Goal: Information Seeking & Learning: Learn about a topic

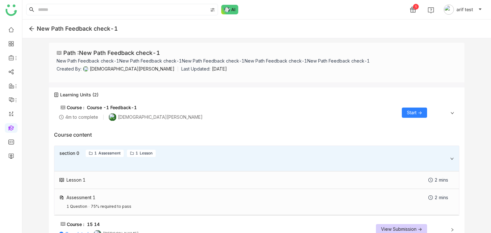
scroll to position [16, 0]
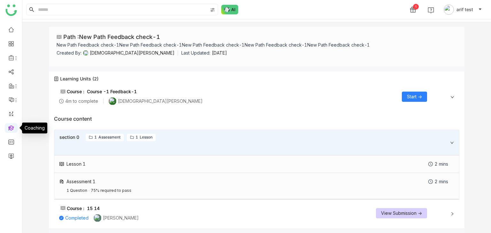
click at [9, 127] on link at bounding box center [11, 127] width 6 height 5
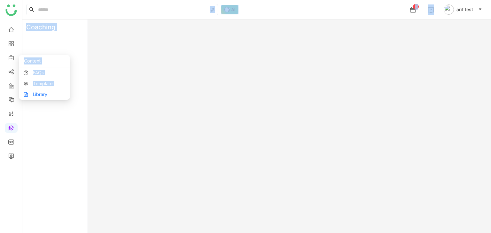
drag, startPoint x: 12, startPoint y: 57, endPoint x: 40, endPoint y: 98, distance: 49.1
click at [40, 98] on body "1 arif test Coaching Start Content FAQs Template Library" at bounding box center [245, 116] width 491 height 233
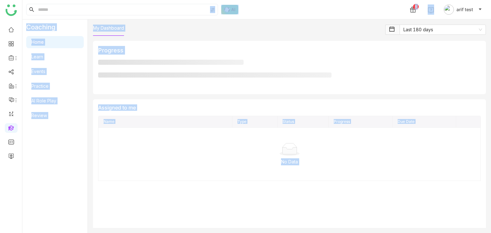
click at [40, 98] on body "1 arif test Coaching Home Learn Events Practice AI Role Play Review My Dashboar…" at bounding box center [245, 116] width 491 height 233
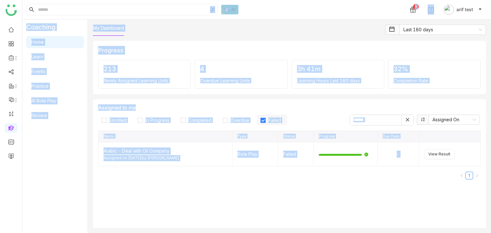
click at [265, 8] on div "1 arif test" at bounding box center [256, 9] width 469 height 19
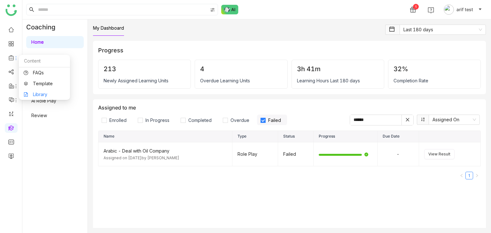
click at [41, 95] on link "Library" at bounding box center [45, 94] width 42 height 4
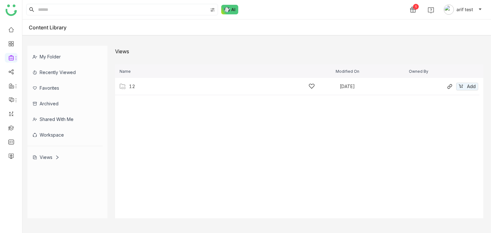
click at [136, 89] on div "12" at bounding box center [222, 86] width 186 height 7
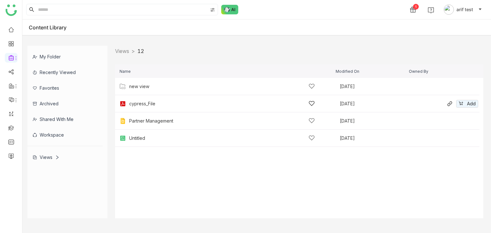
click at [144, 106] on div "cypress_File" at bounding box center [222, 103] width 186 height 7
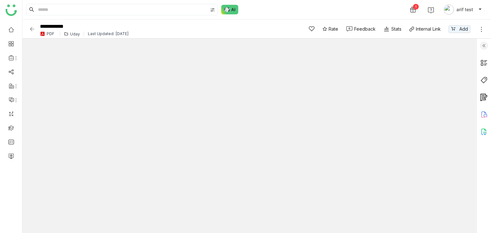
click at [73, 34] on div "Uday" at bounding box center [75, 34] width 10 height 5
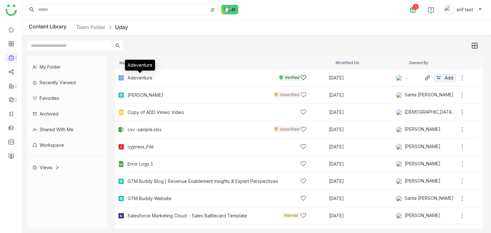
click at [141, 79] on div "Adeventure" at bounding box center [140, 77] width 25 height 5
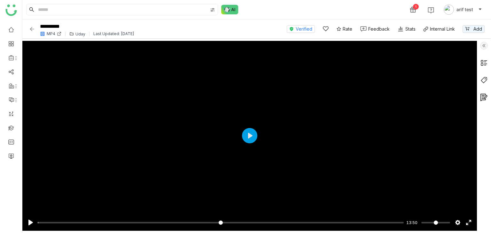
click at [34, 28] on img at bounding box center [32, 29] width 6 height 6
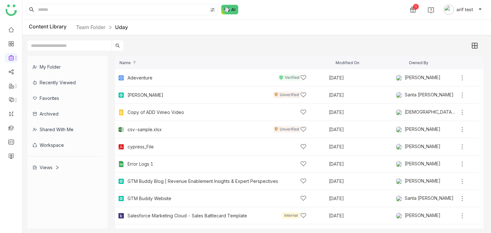
click at [60, 67] on div "My Folder" at bounding box center [64, 67] width 75 height 16
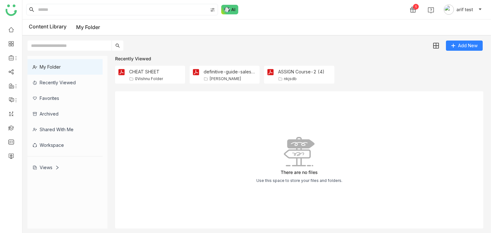
click at [54, 168] on div "Views" at bounding box center [46, 167] width 27 height 5
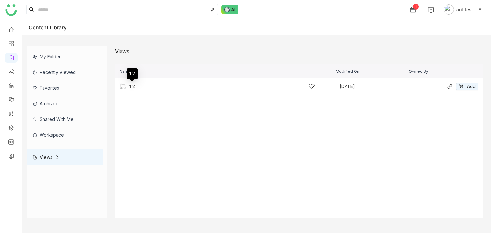
click at [130, 85] on div "12" at bounding box center [132, 86] width 6 height 5
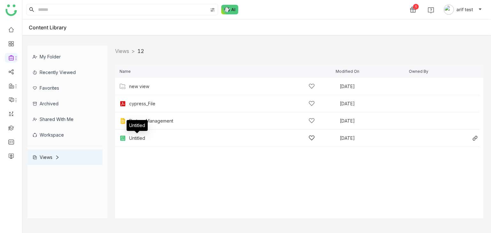
click at [138, 137] on div "Untitled" at bounding box center [137, 138] width 16 height 5
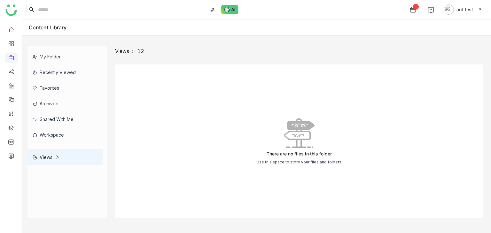
click at [126, 51] on link "Views" at bounding box center [122, 51] width 14 height 6
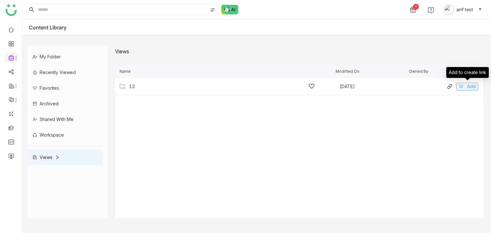
click at [461, 86] on icon at bounding box center [461, 86] width 4 height 4
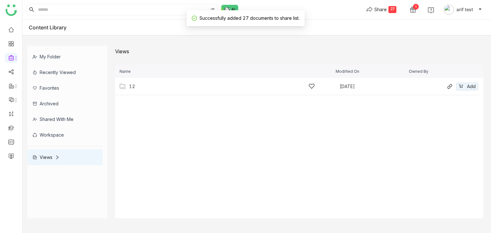
click at [183, 92] on div "12 [DATE] Add" at bounding box center [297, 86] width 364 height 17
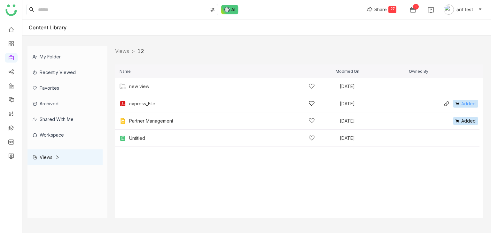
click at [472, 103] on span "Added" at bounding box center [468, 103] width 14 height 7
click at [470, 122] on span "Added" at bounding box center [468, 121] width 14 height 7
click at [400, 9] on button "Share 25" at bounding box center [381, 9] width 40 height 10
click at [395, 9] on div "25" at bounding box center [392, 9] width 8 height 7
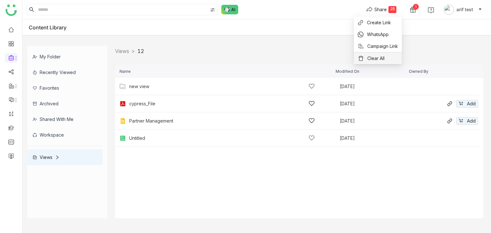
click at [377, 60] on span "Clear All" at bounding box center [375, 58] width 17 height 7
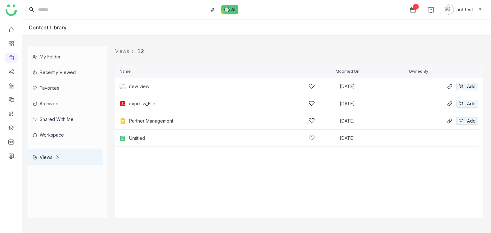
click at [142, 90] on div "new view [DATE] Add" at bounding box center [297, 86] width 364 height 17
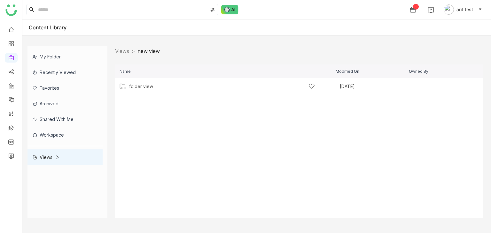
click at [110, 73] on div "My Folder Recently Viewed Favorites Archived Shared with me Workspace Views Vie…" at bounding box center [256, 132] width 469 height 183
click at [142, 87] on div "folder view" at bounding box center [141, 86] width 24 height 5
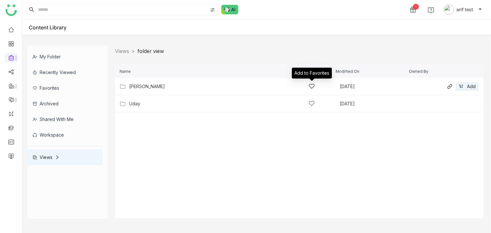
click at [314, 84] on icon at bounding box center [311, 86] width 6 height 6
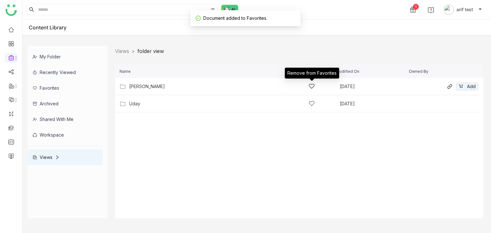
click at [313, 86] on icon at bounding box center [311, 86] width 6 height 6
click at [148, 85] on div "[PERSON_NAME]" at bounding box center [147, 86] width 36 height 5
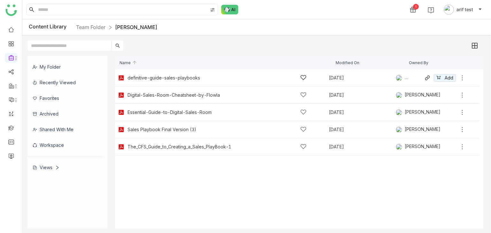
click at [304, 78] on icon at bounding box center [303, 77] width 6 height 6
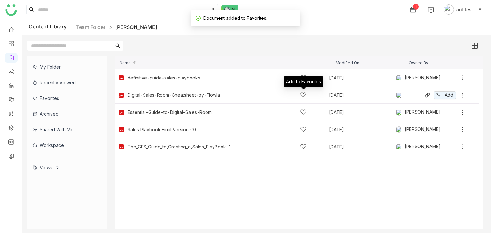
click at [304, 96] on icon at bounding box center [303, 95] width 6 height 5
click at [221, 177] on cdk-virtual-scroll-viewport "definitive-guide-sales-playbooks [DATE] [PERSON_NAME] Add Digital-Sales-Room-Ch…" at bounding box center [299, 148] width 368 height 159
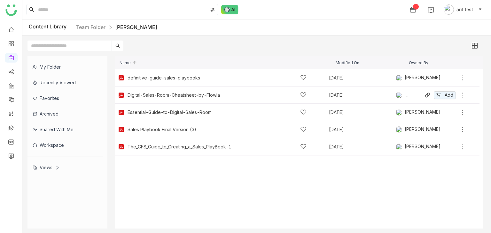
click at [303, 94] on icon at bounding box center [303, 95] width 6 height 6
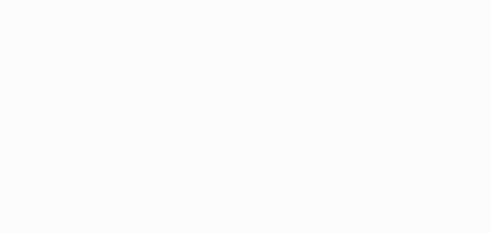
click at [184, 48] on html at bounding box center [245, 116] width 491 height 233
